Goal: Transaction & Acquisition: Purchase product/service

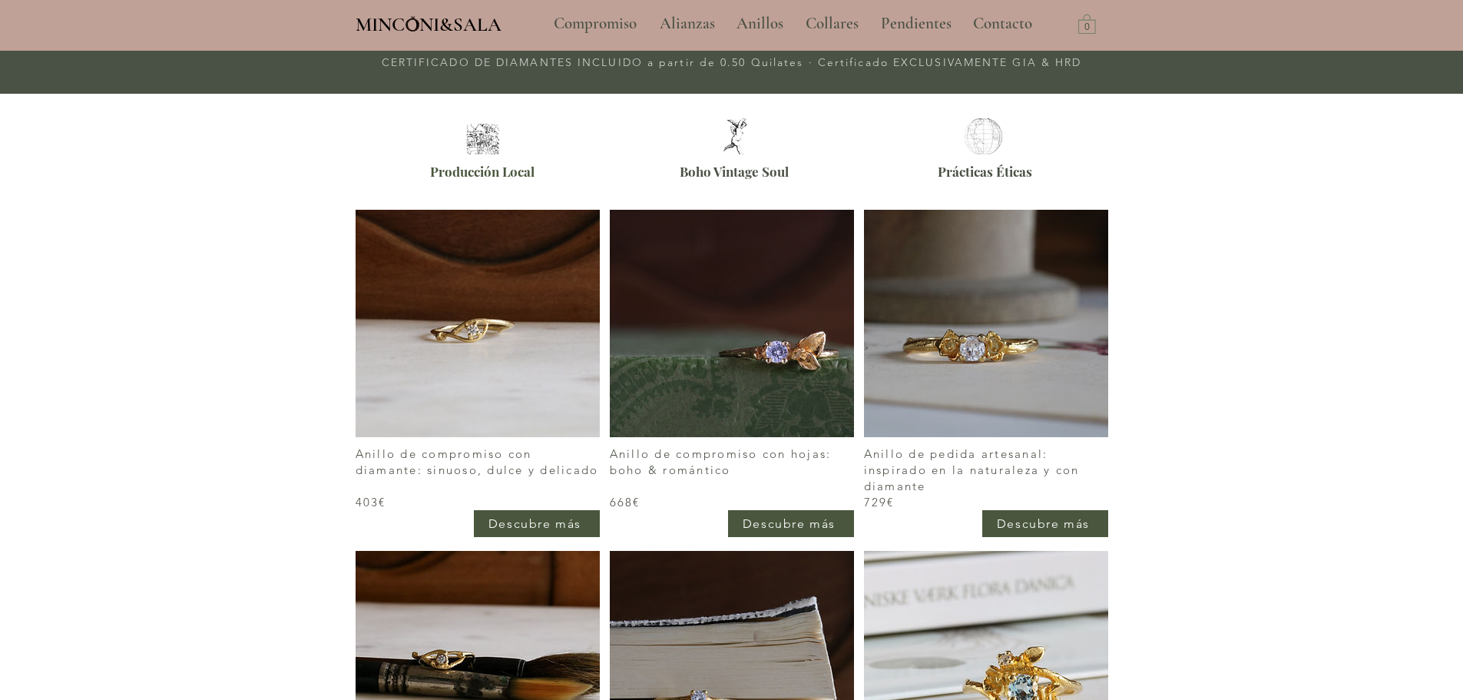
scroll to position [615, 0]
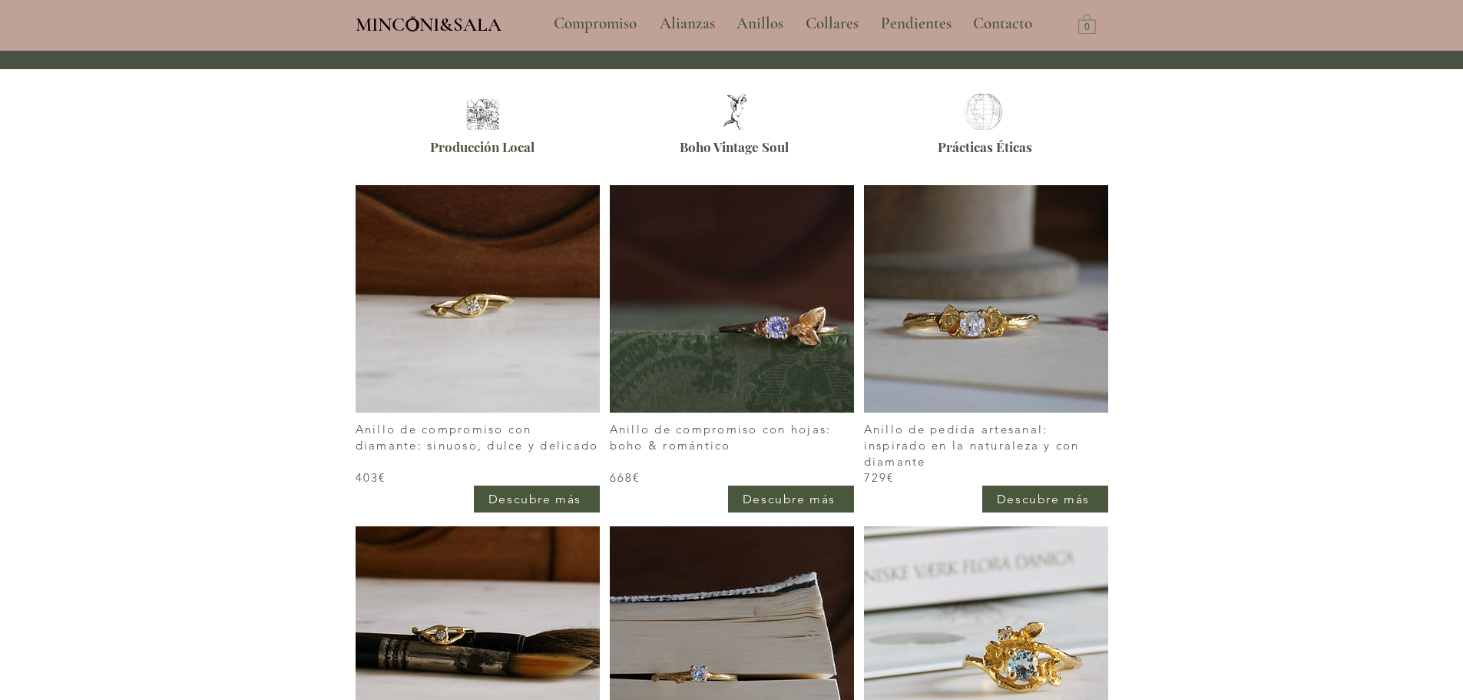
click at [487, 317] on img at bounding box center [478, 298] width 244 height 227
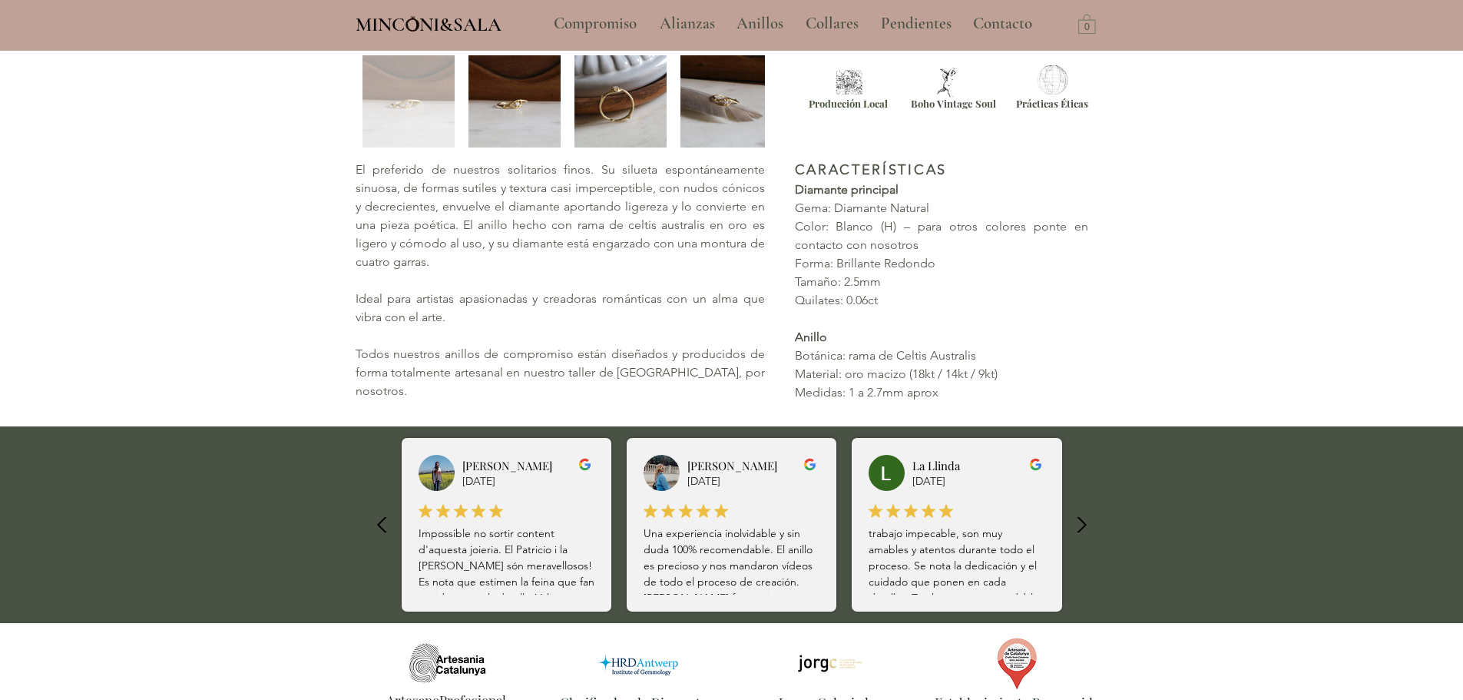
type input "**********"
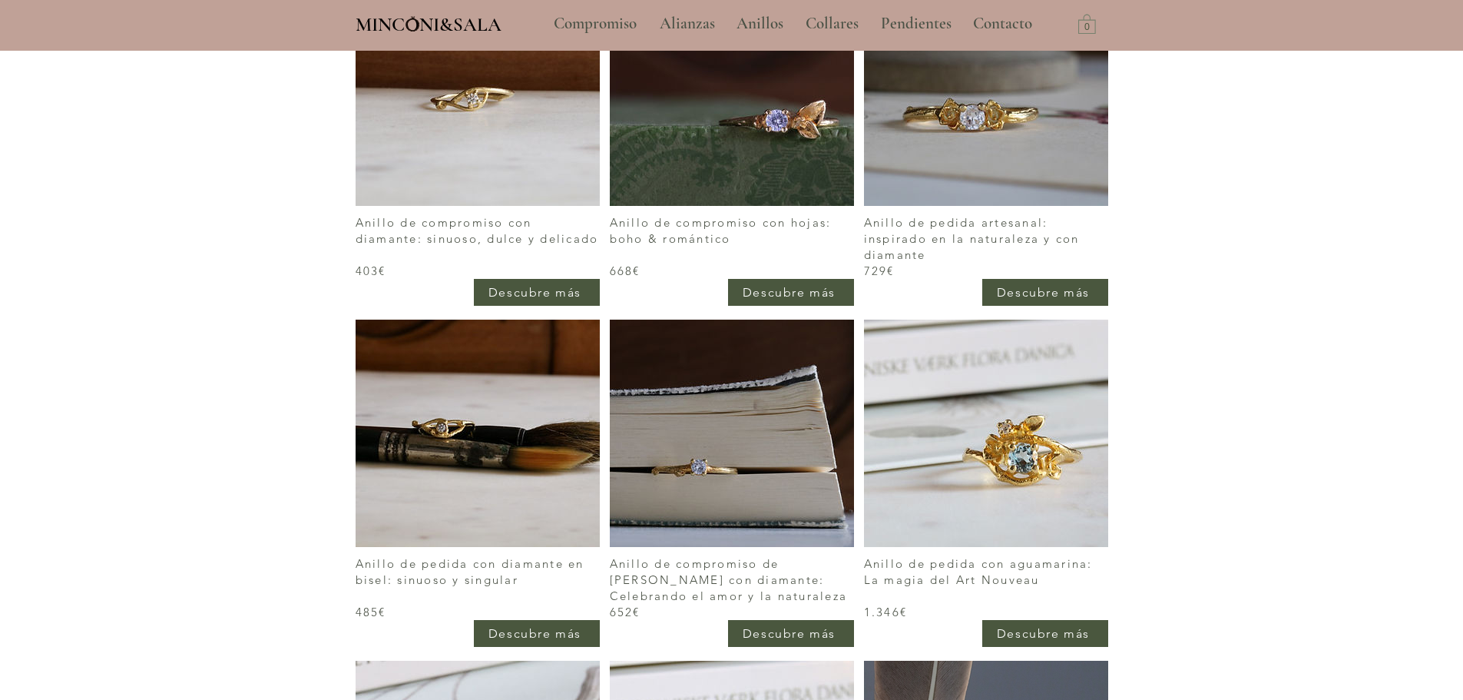
scroll to position [845, 0]
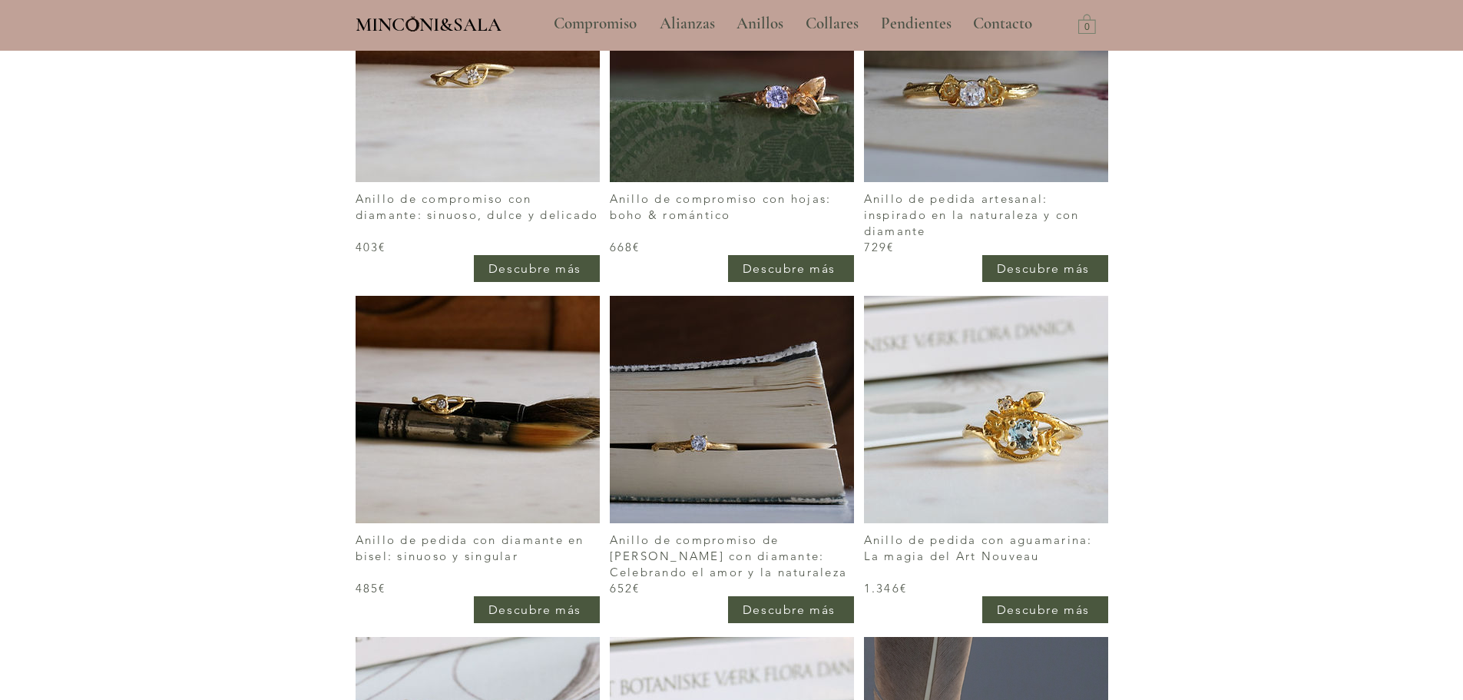
click at [698, 411] on img at bounding box center [732, 409] width 244 height 227
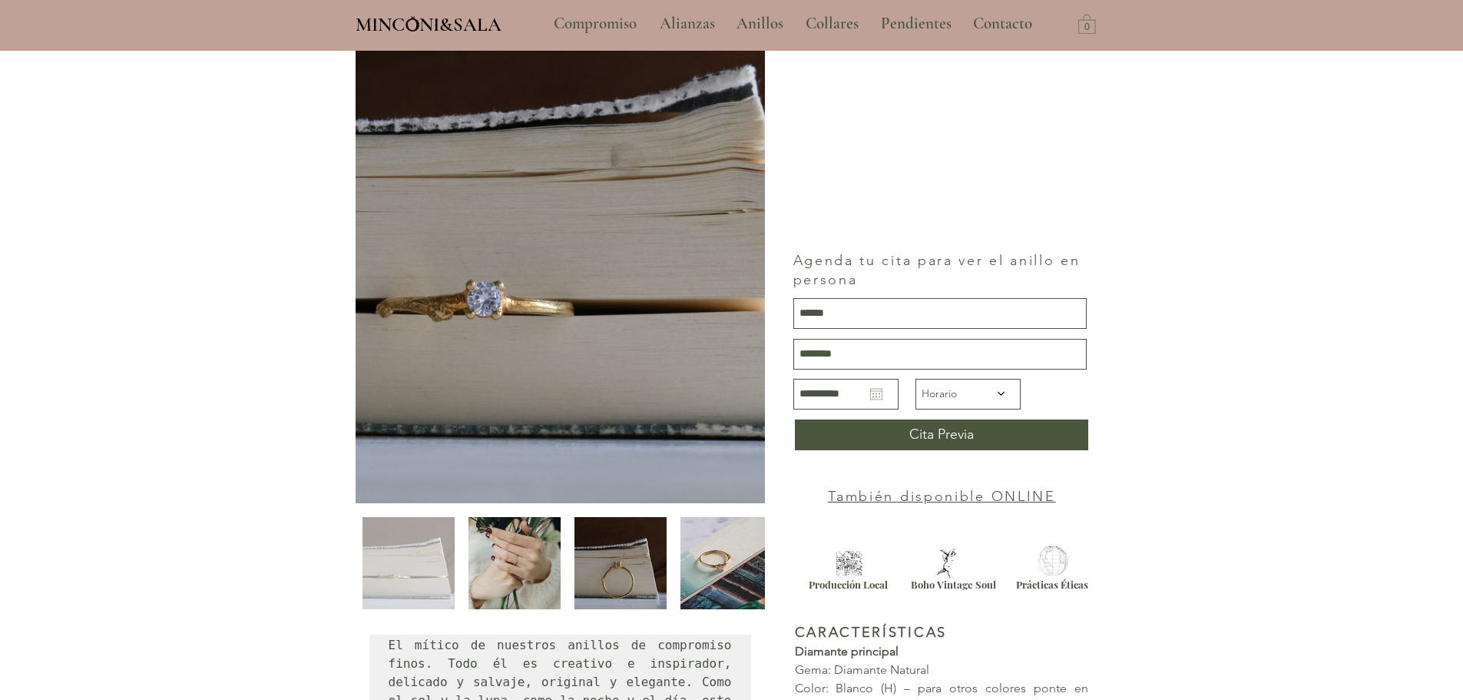
scroll to position [154, 0]
drag, startPoint x: 668, startPoint y: 24, endPoint x: 657, endPoint y: 30, distance: 12.4
click at [665, 24] on p "Alianzas" at bounding box center [687, 24] width 71 height 38
